Goal: Ask a question

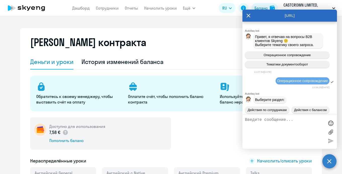
select select "english_adult_not_native_speaker"
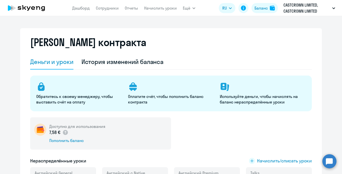
select select "english_adult_not_native_speaker"
click at [329, 160] on circle at bounding box center [329, 161] width 14 height 14
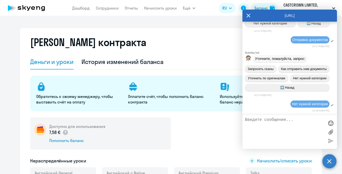
scroll to position [8994, 0]
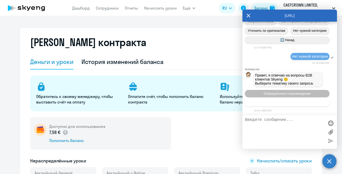
click at [282, 103] on span "Тематики документооборот" at bounding box center [287, 103] width 42 height 4
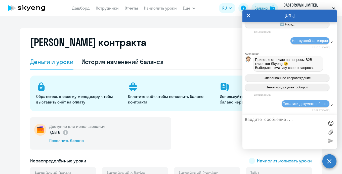
scroll to position [9104, 0]
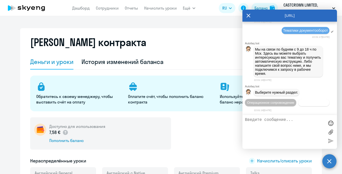
click at [300, 103] on span "Документооборот" at bounding box center [313, 103] width 27 height 4
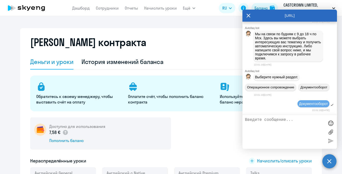
scroll to position [9189, 0]
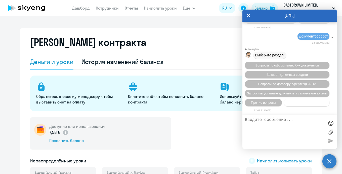
click at [297, 104] on span "Нет нужной категории" at bounding box center [306, 103] width 33 height 4
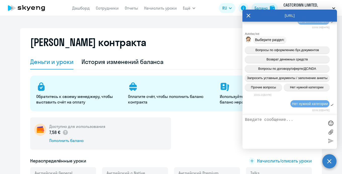
scroll to position [9205, 0]
